Goal: Task Accomplishment & Management: Manage account settings

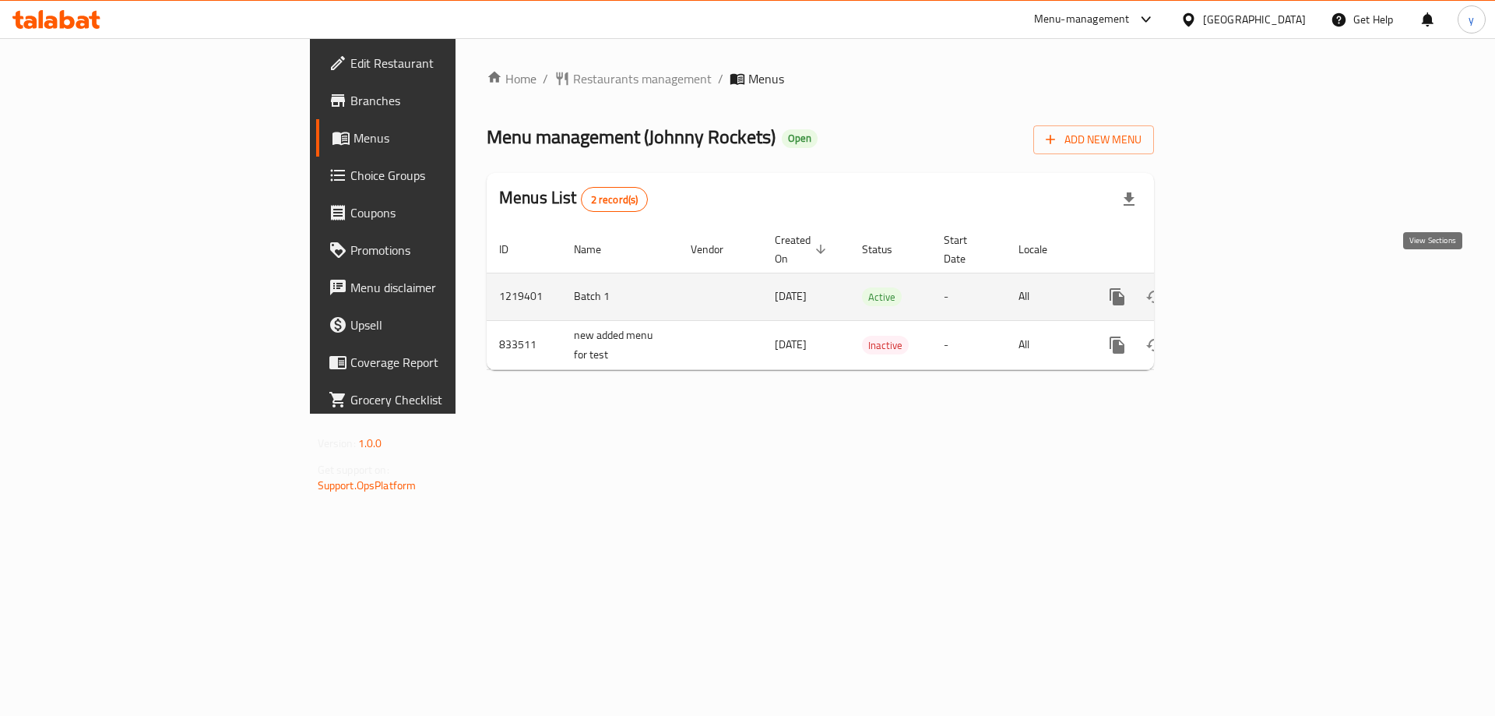
click at [1239, 288] on icon "enhanced table" at bounding box center [1229, 296] width 19 height 19
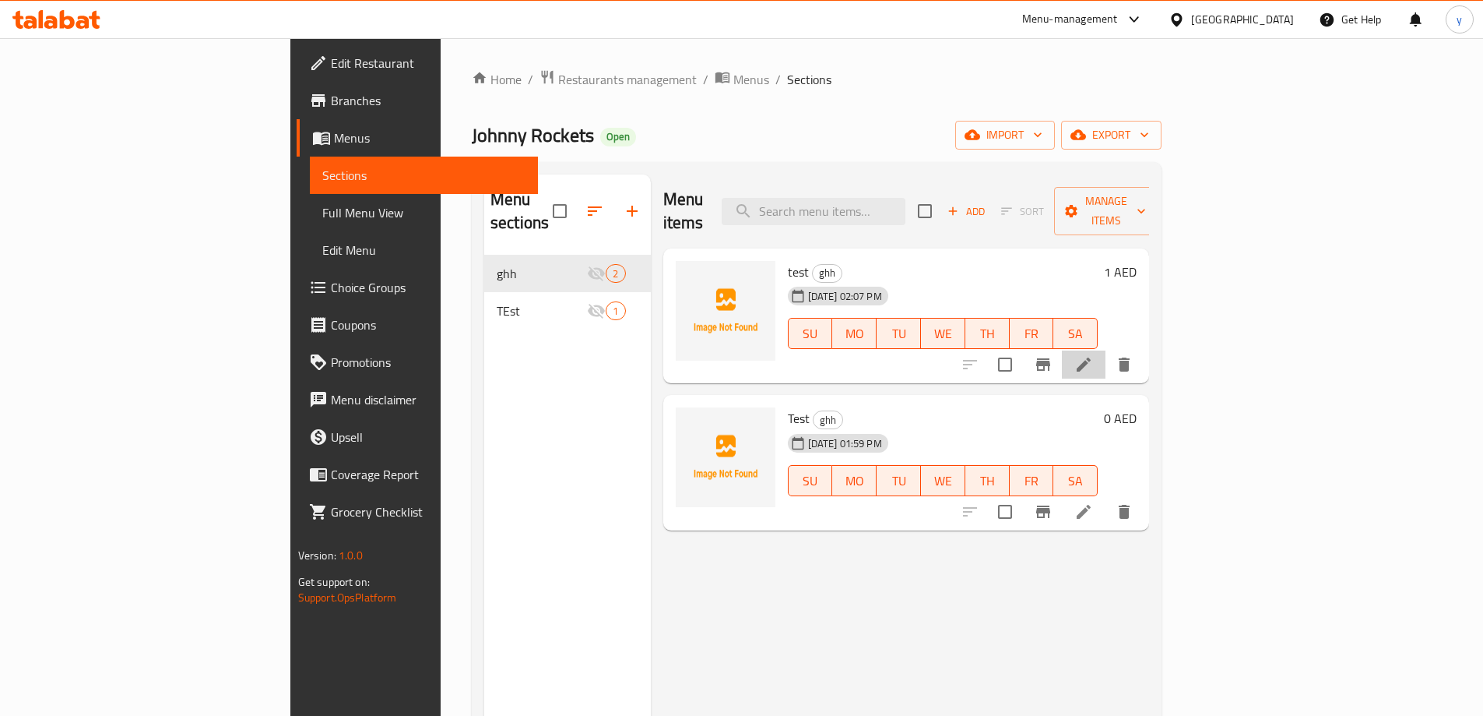
click at [1106, 350] on li at bounding box center [1084, 364] width 44 height 28
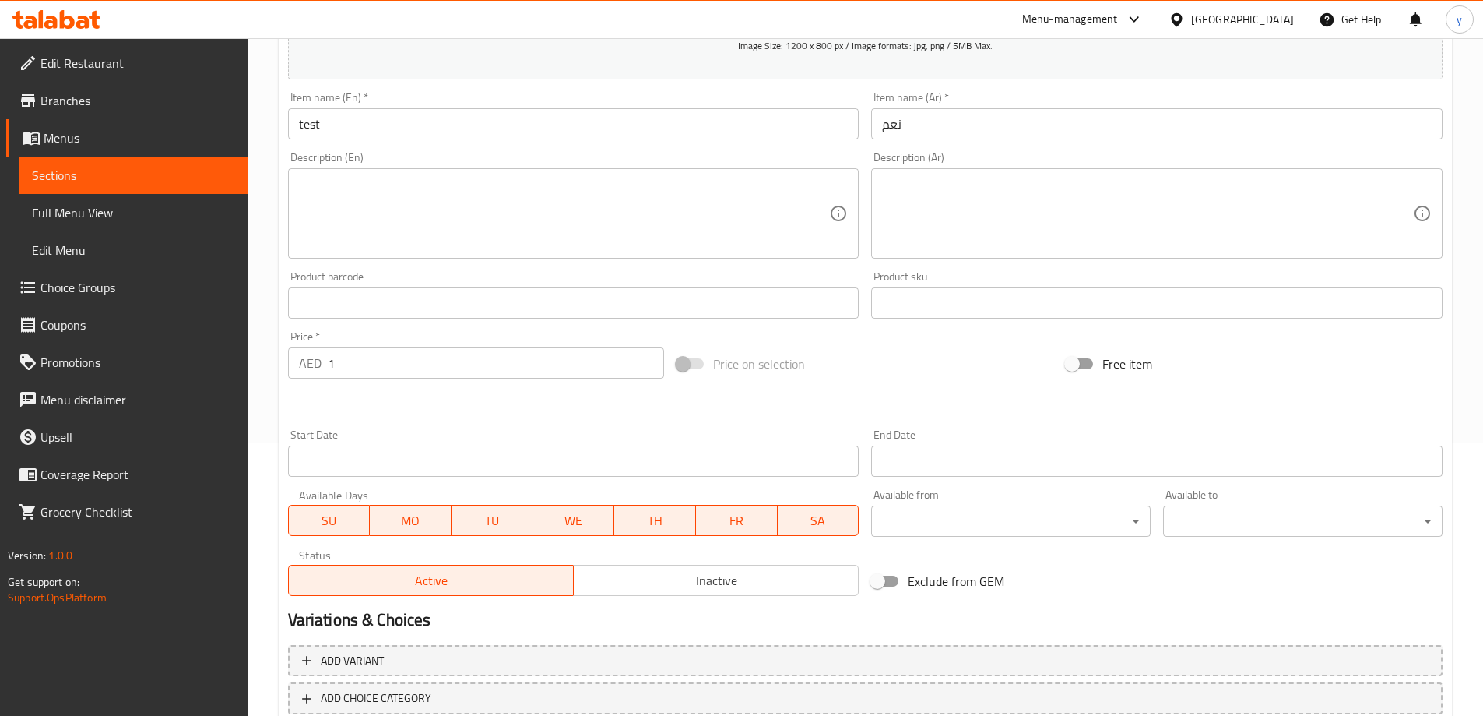
scroll to position [372, 0]
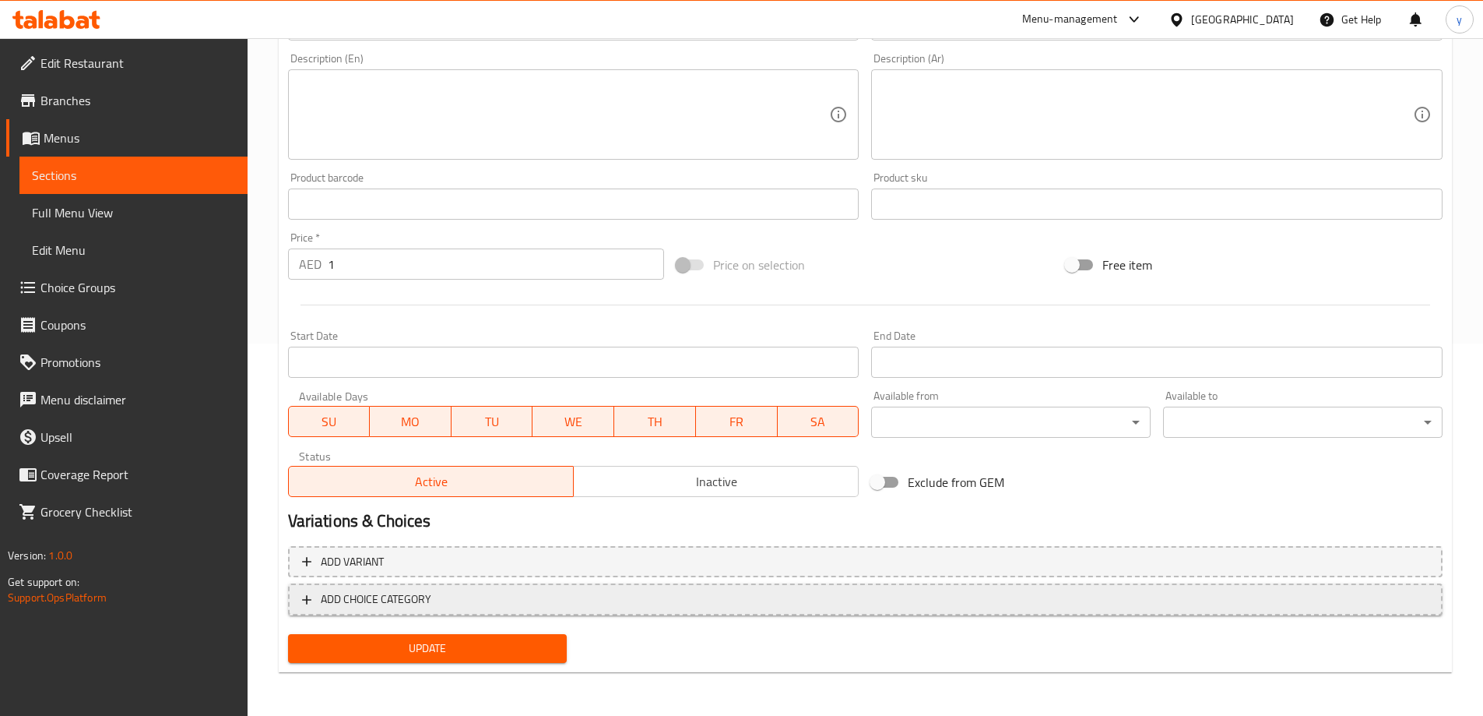
click at [790, 594] on span "ADD CHOICE CATEGORY" at bounding box center [865, 598] width 1127 height 19
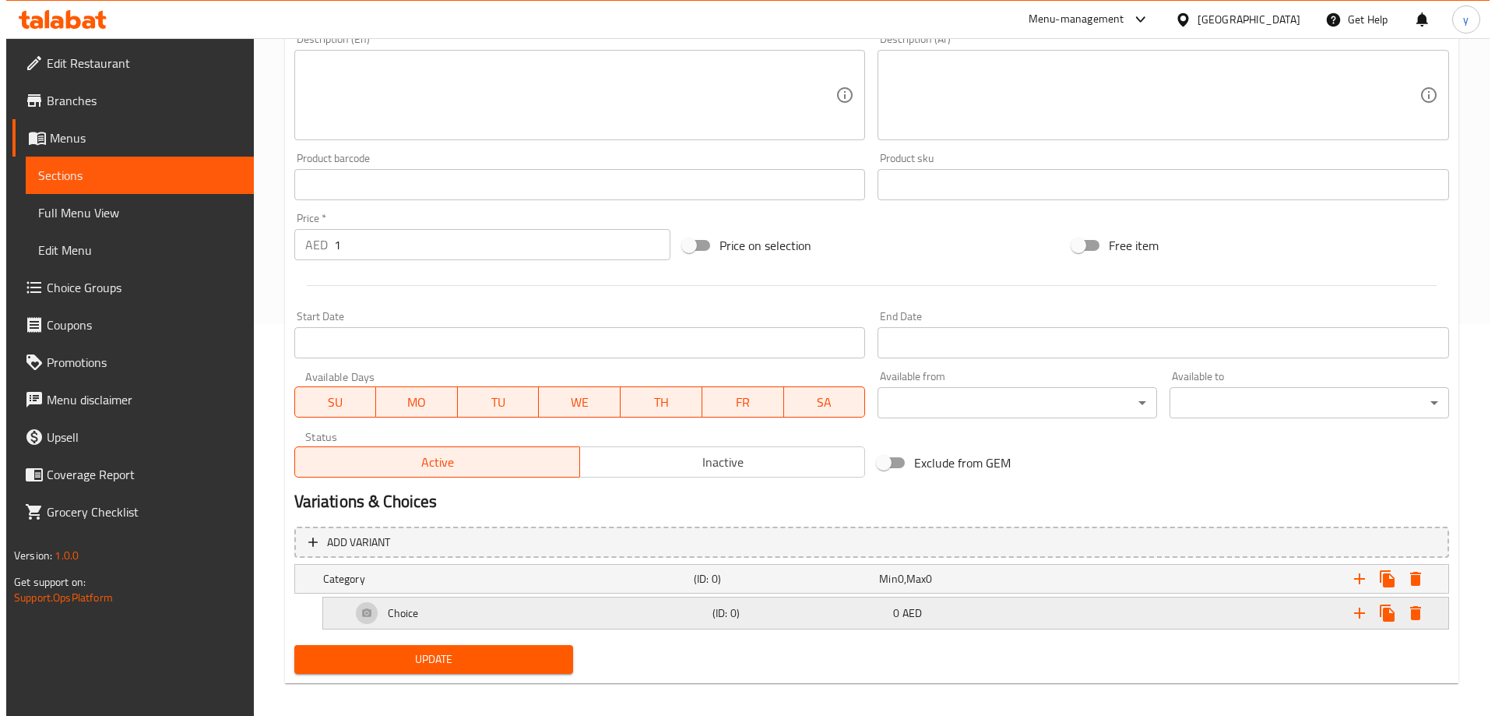
scroll to position [403, 0]
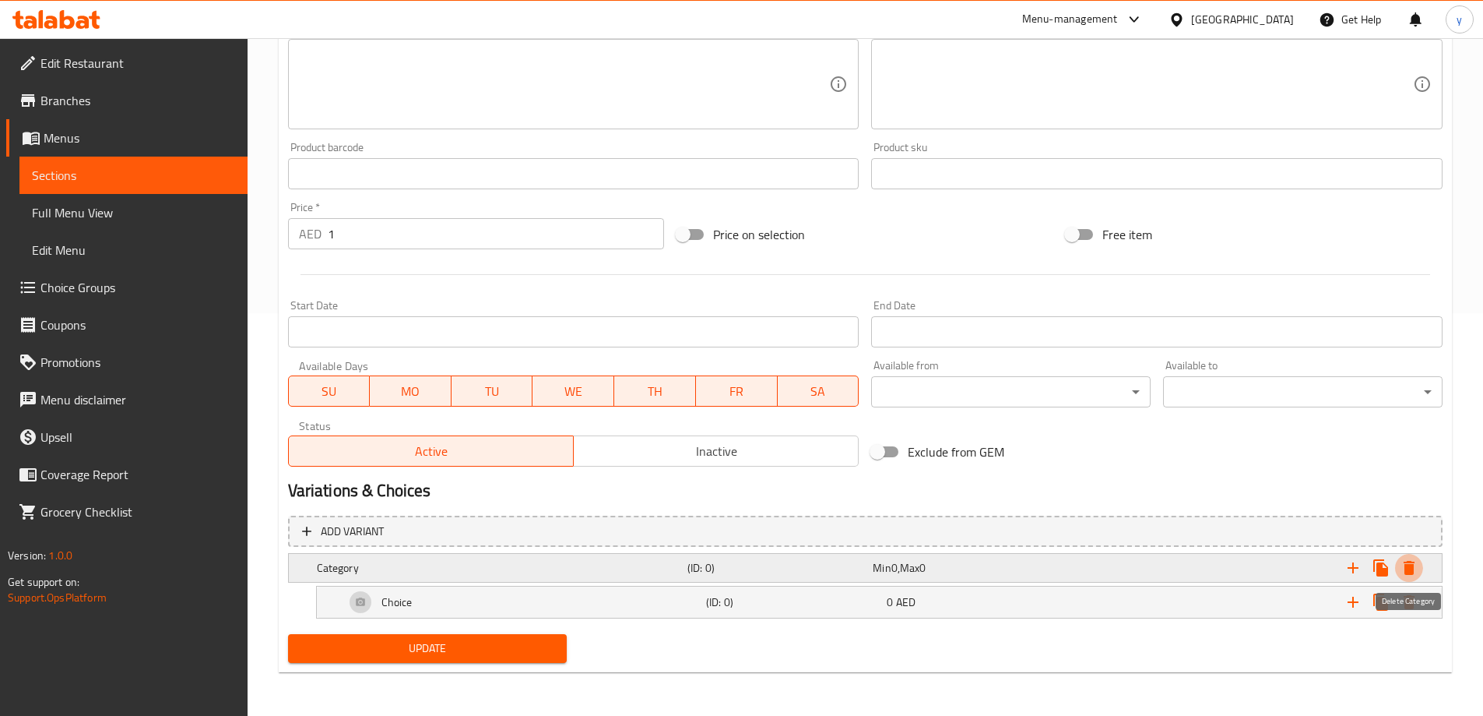
click at [1413, 567] on icon "Expand" at bounding box center [1409, 568] width 11 height 14
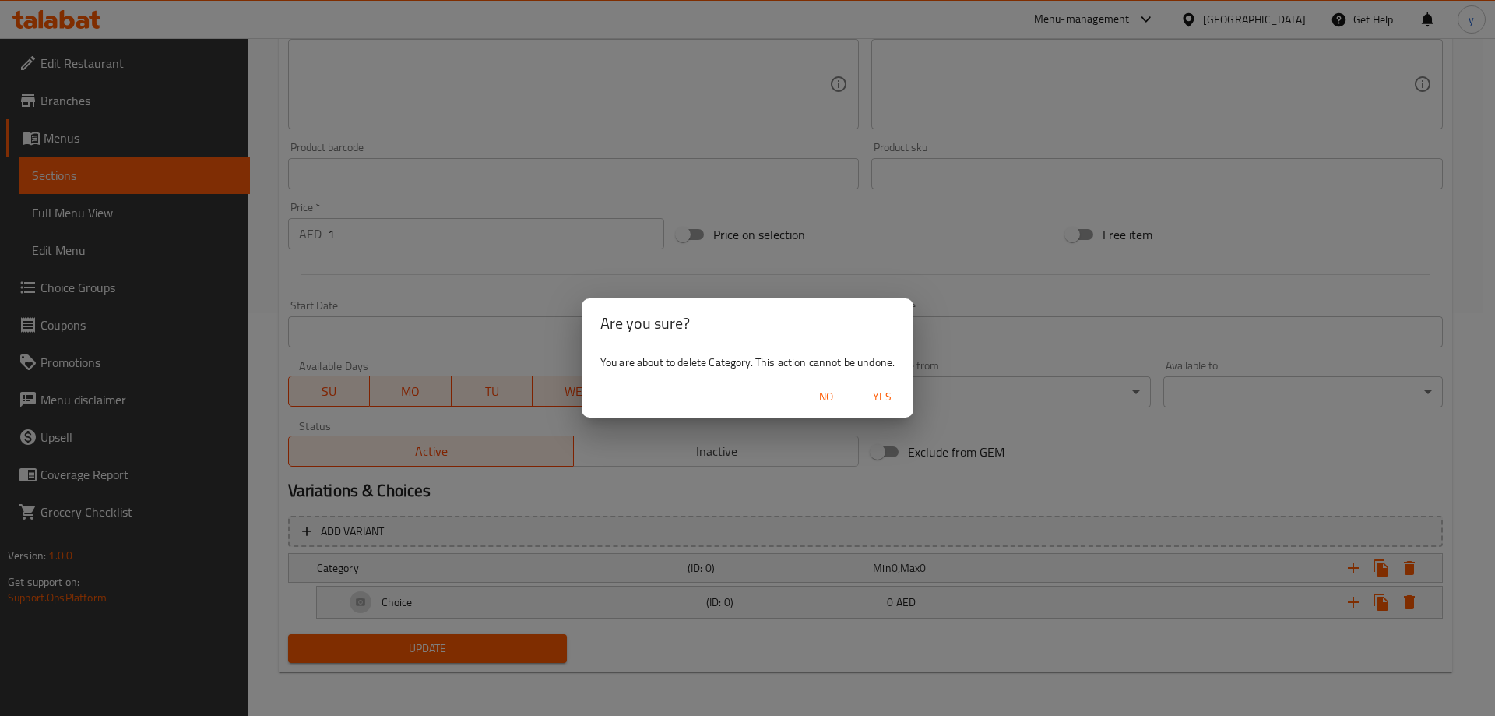
click at [877, 392] on span "Yes" at bounding box center [881, 396] width 37 height 19
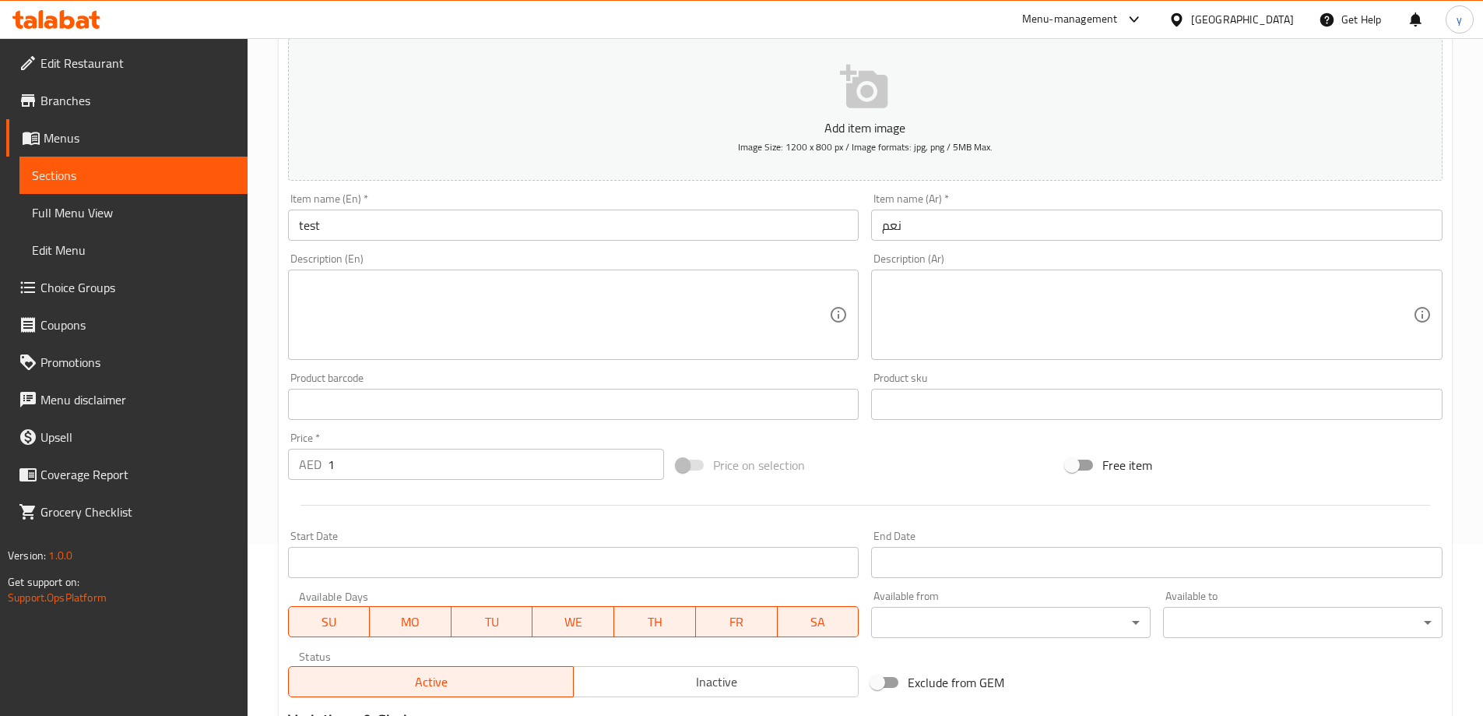
scroll to position [0, 0]
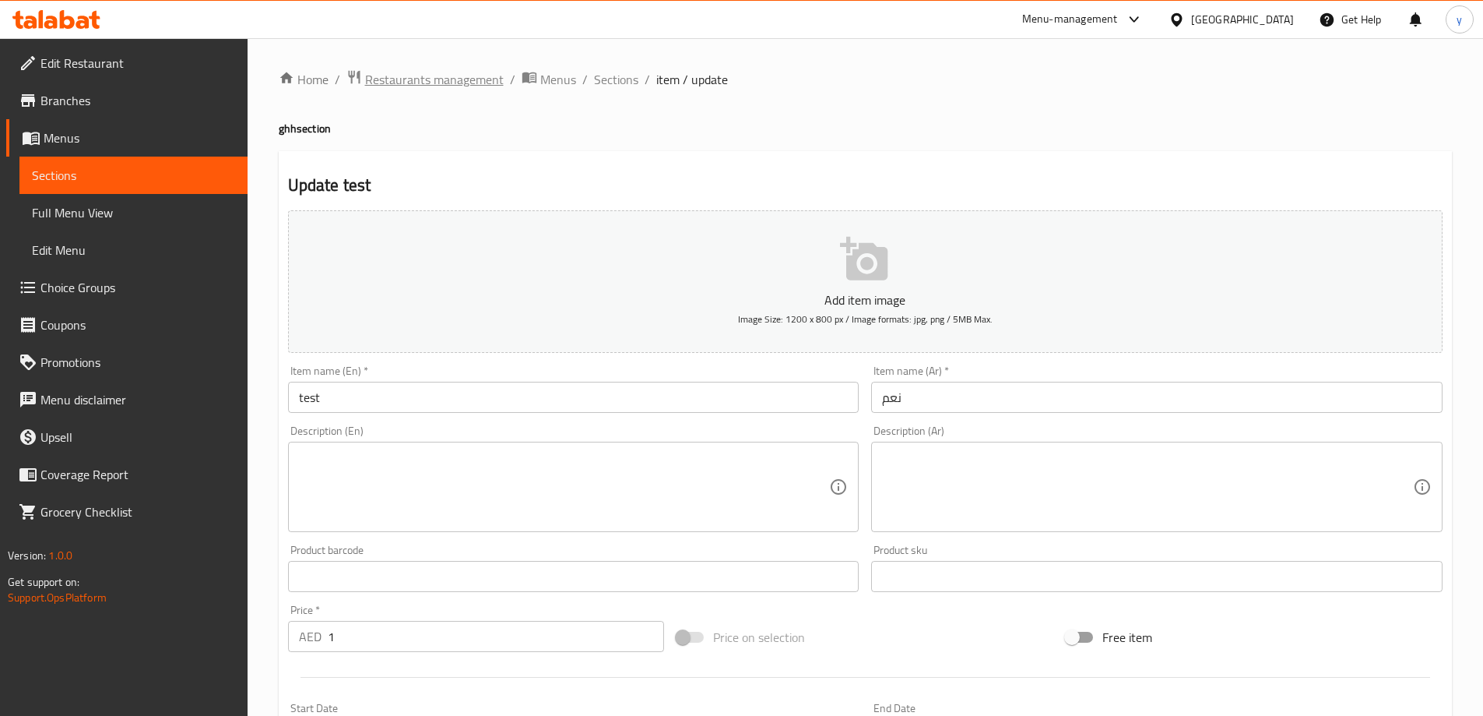
click at [428, 76] on span "Restaurants management" at bounding box center [434, 79] width 139 height 19
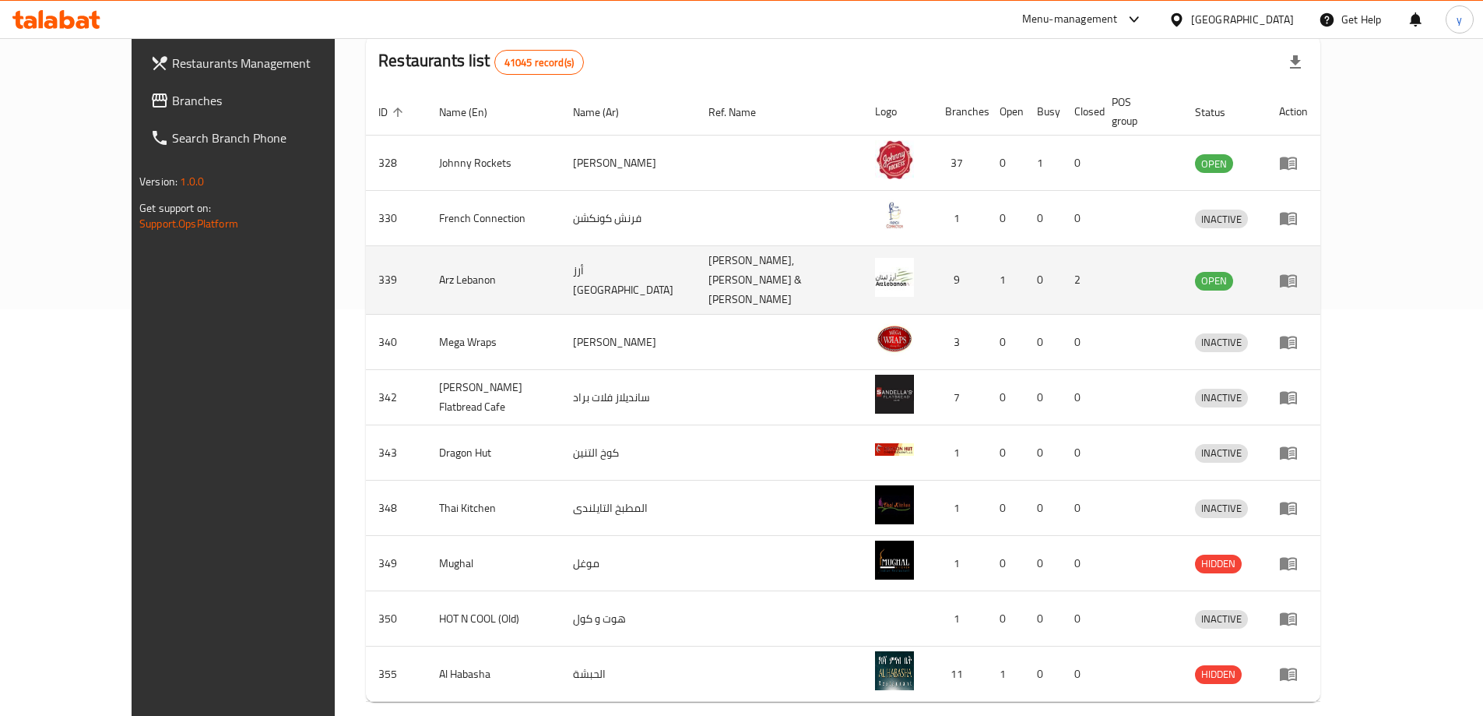
scroll to position [368, 0]
